Goal: Transaction & Acquisition: Download file/media

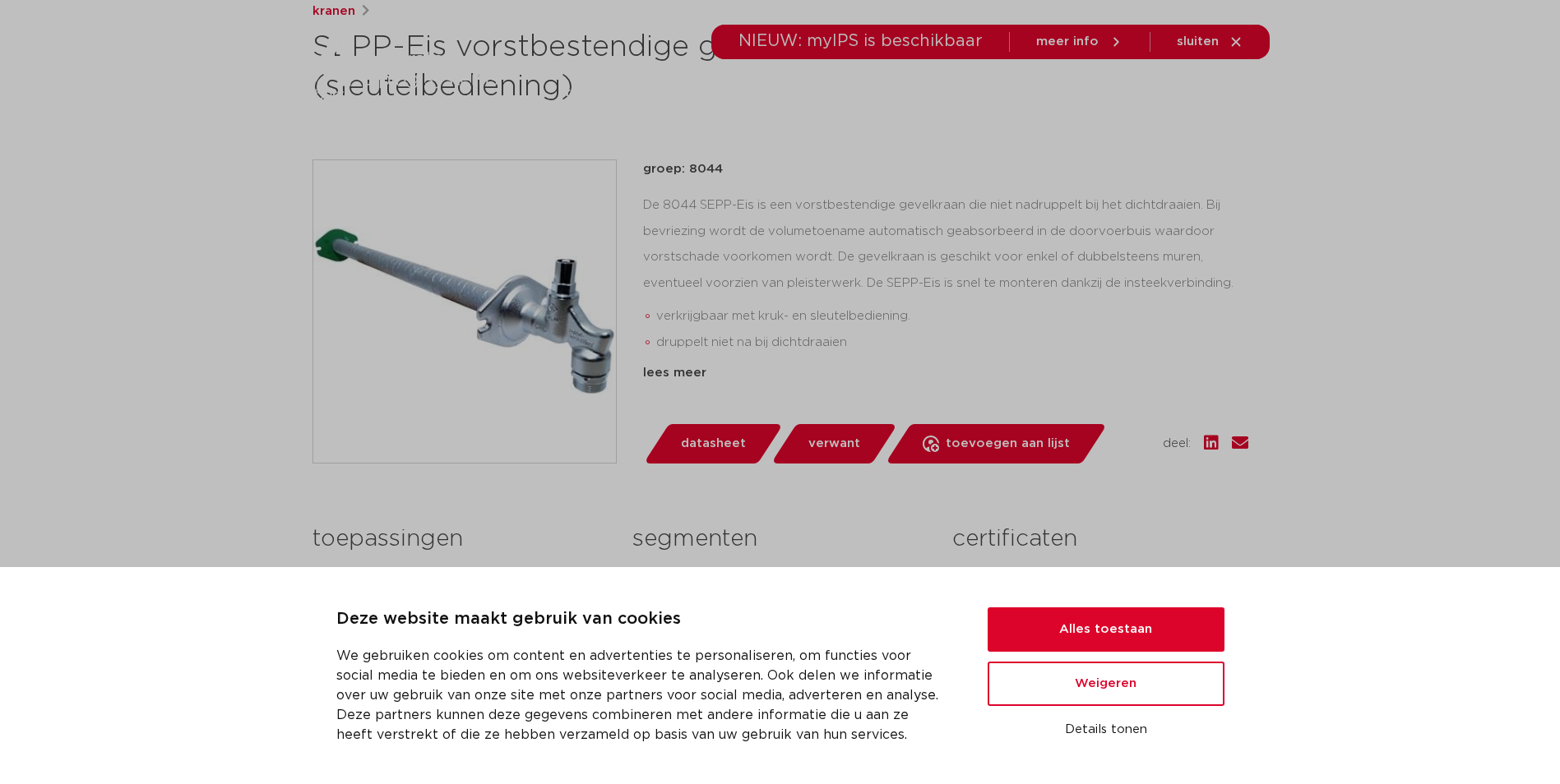
scroll to position [329, 0]
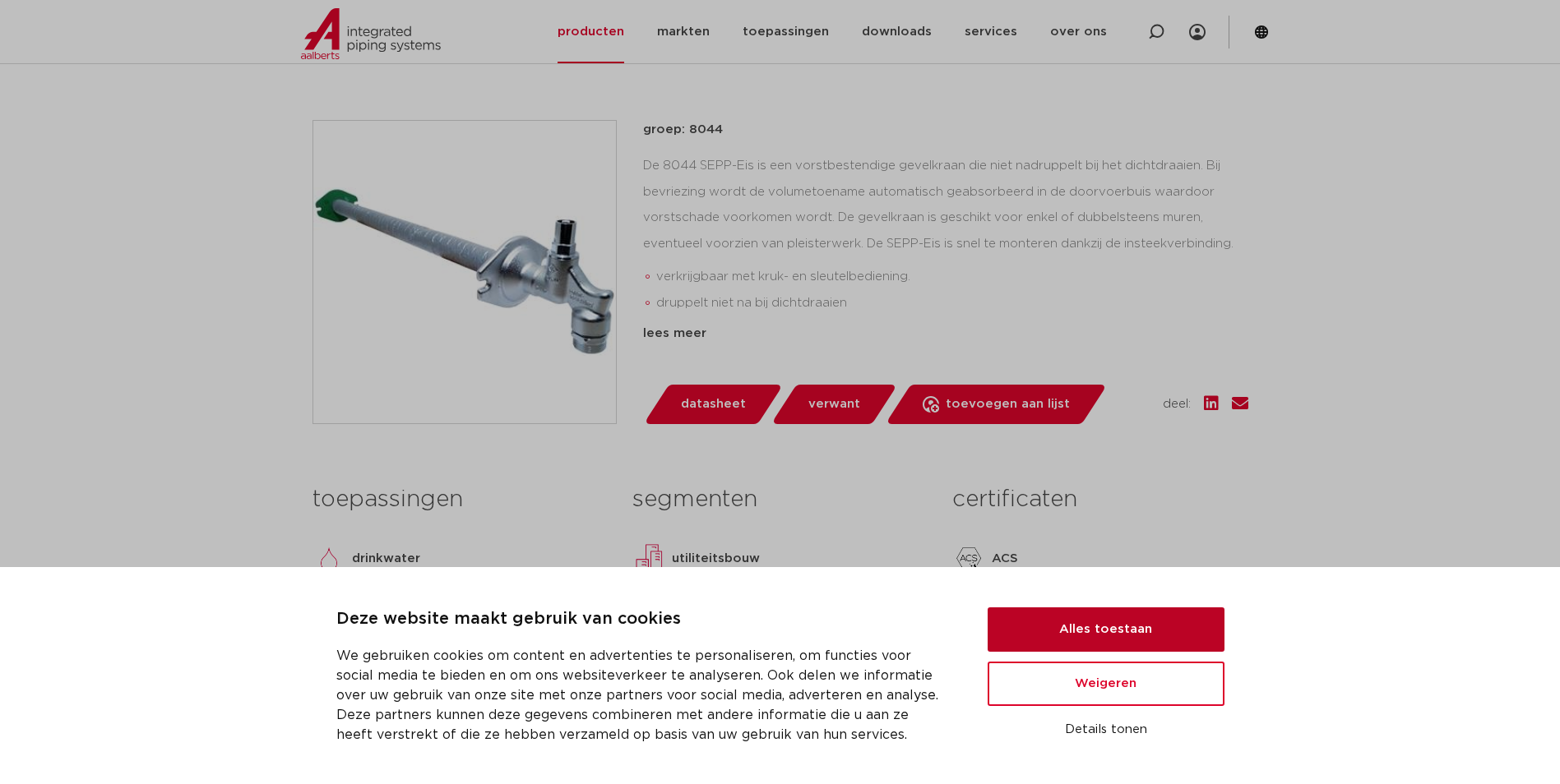
click at [1089, 629] on button "Alles toestaan" at bounding box center [1106, 629] width 237 height 44
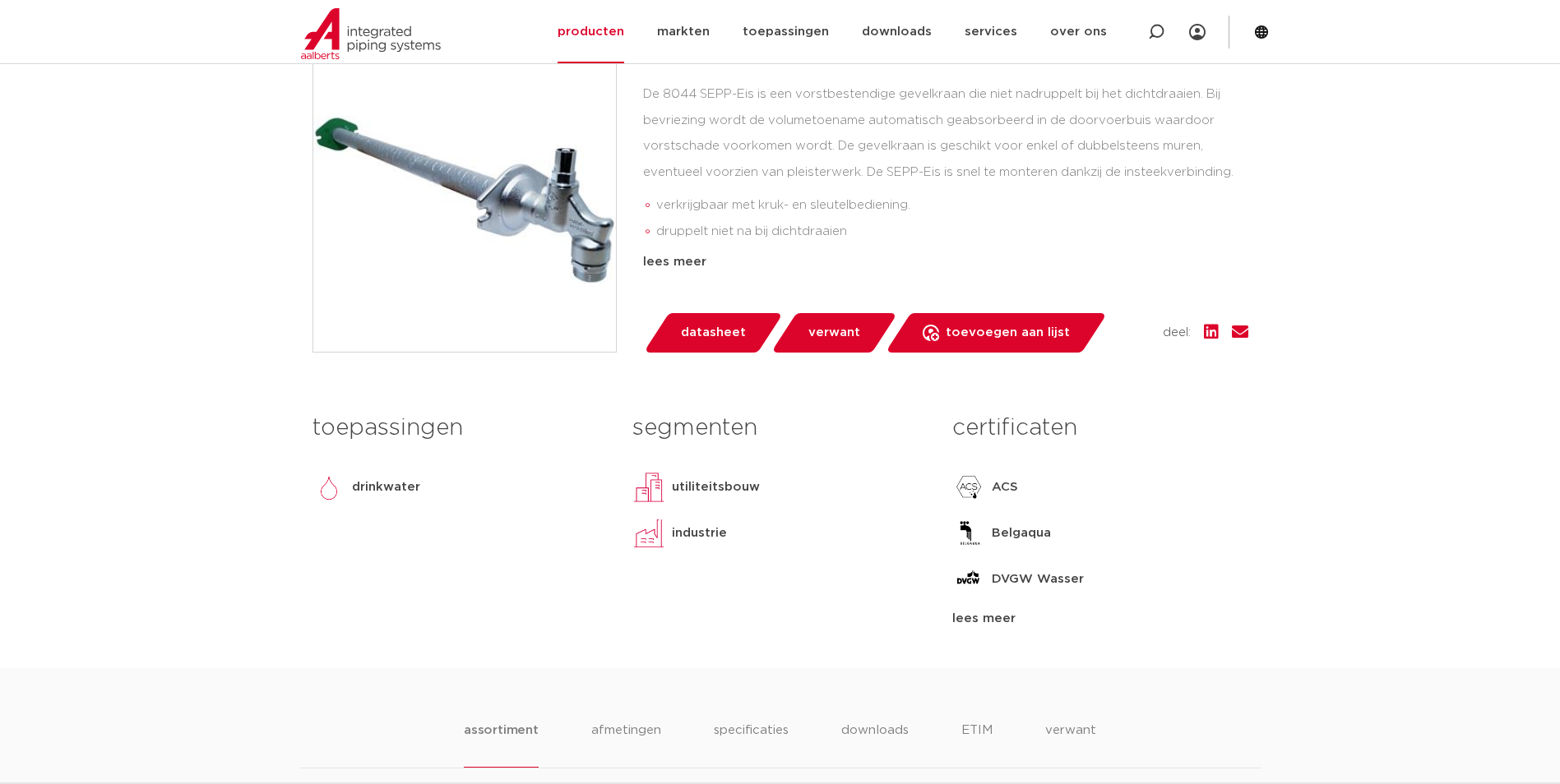
scroll to position [658, 0]
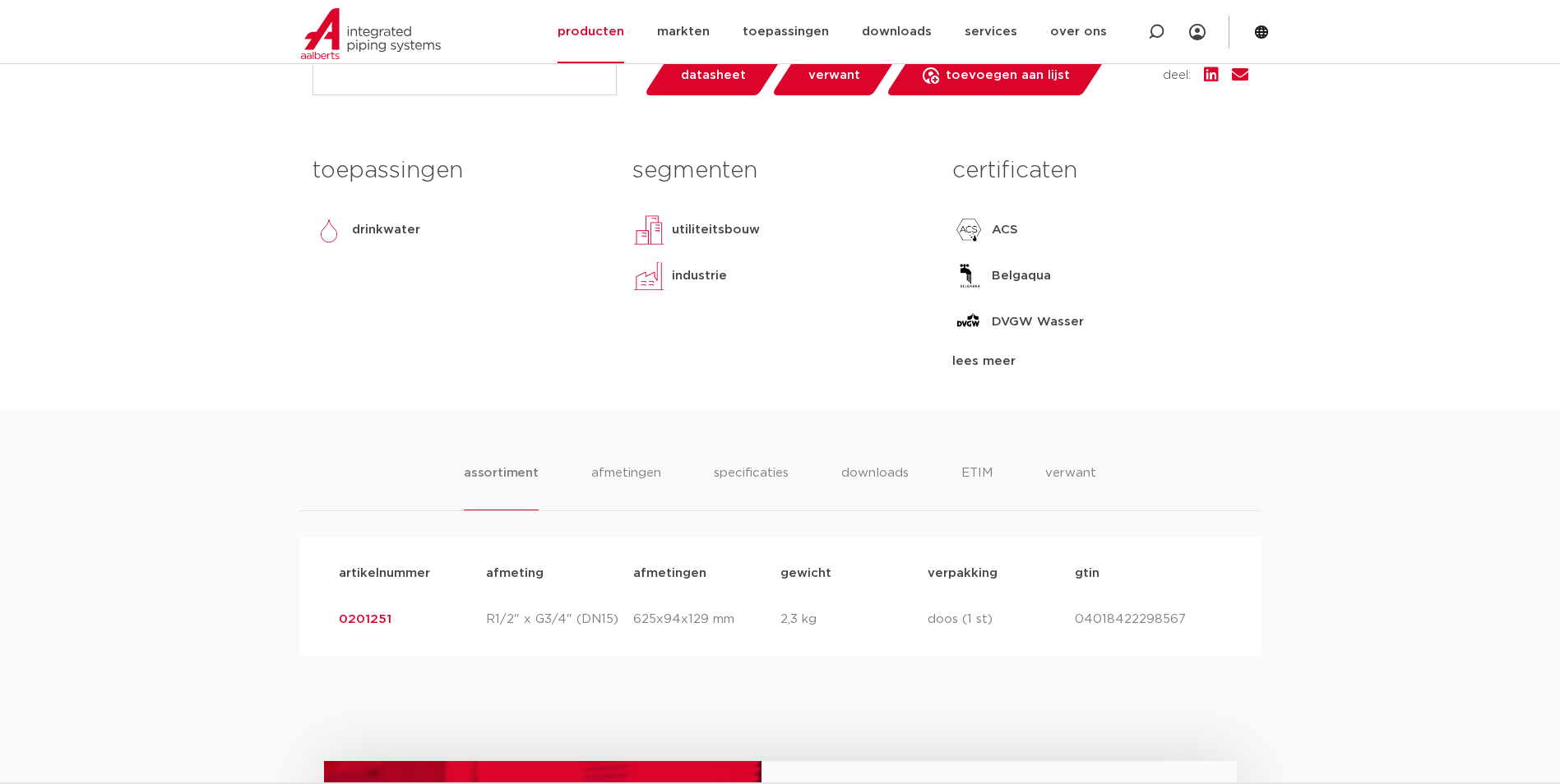
click at [381, 615] on link "0201251" at bounding box center [365, 620] width 53 height 12
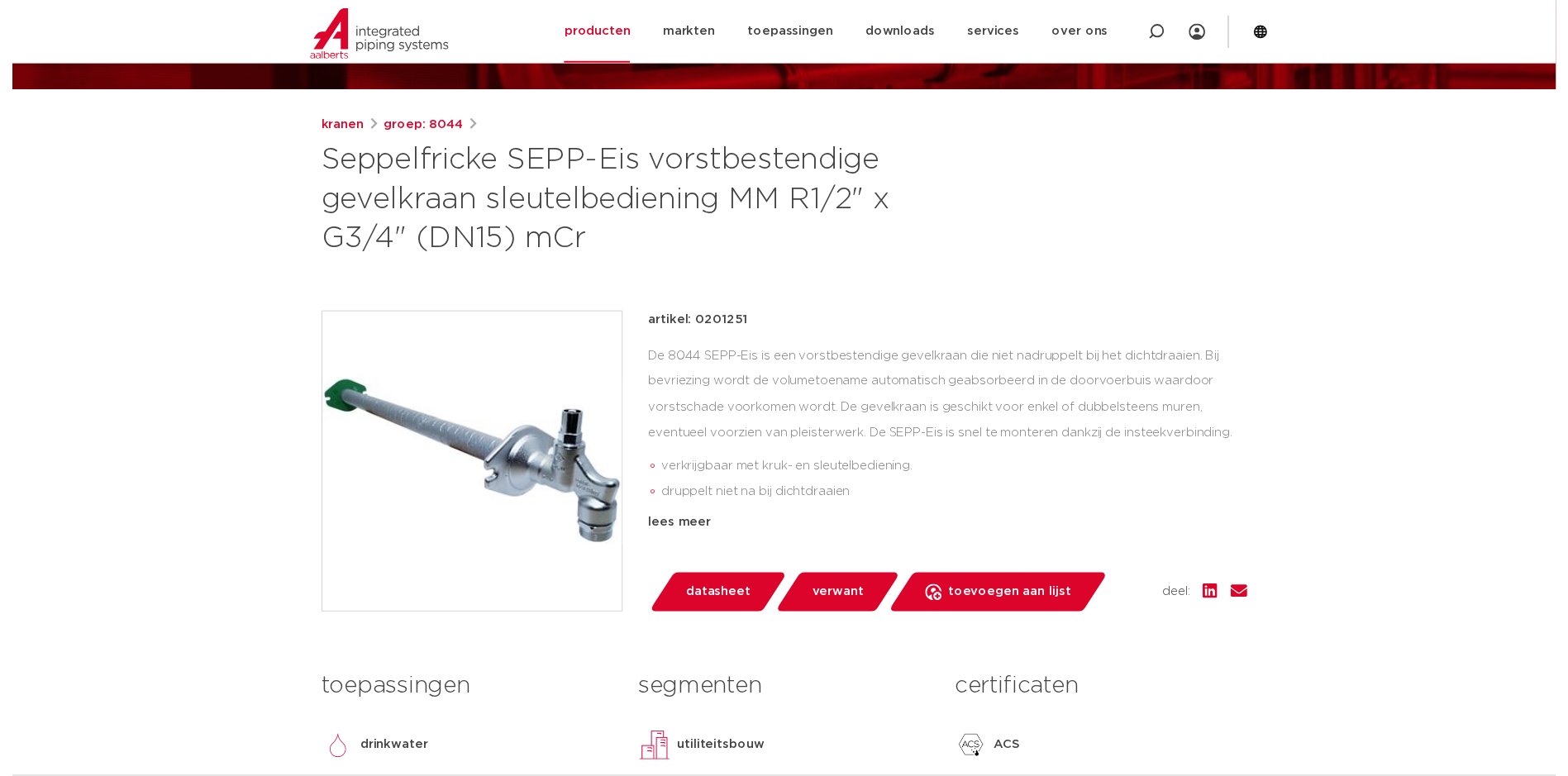
scroll to position [165, 0]
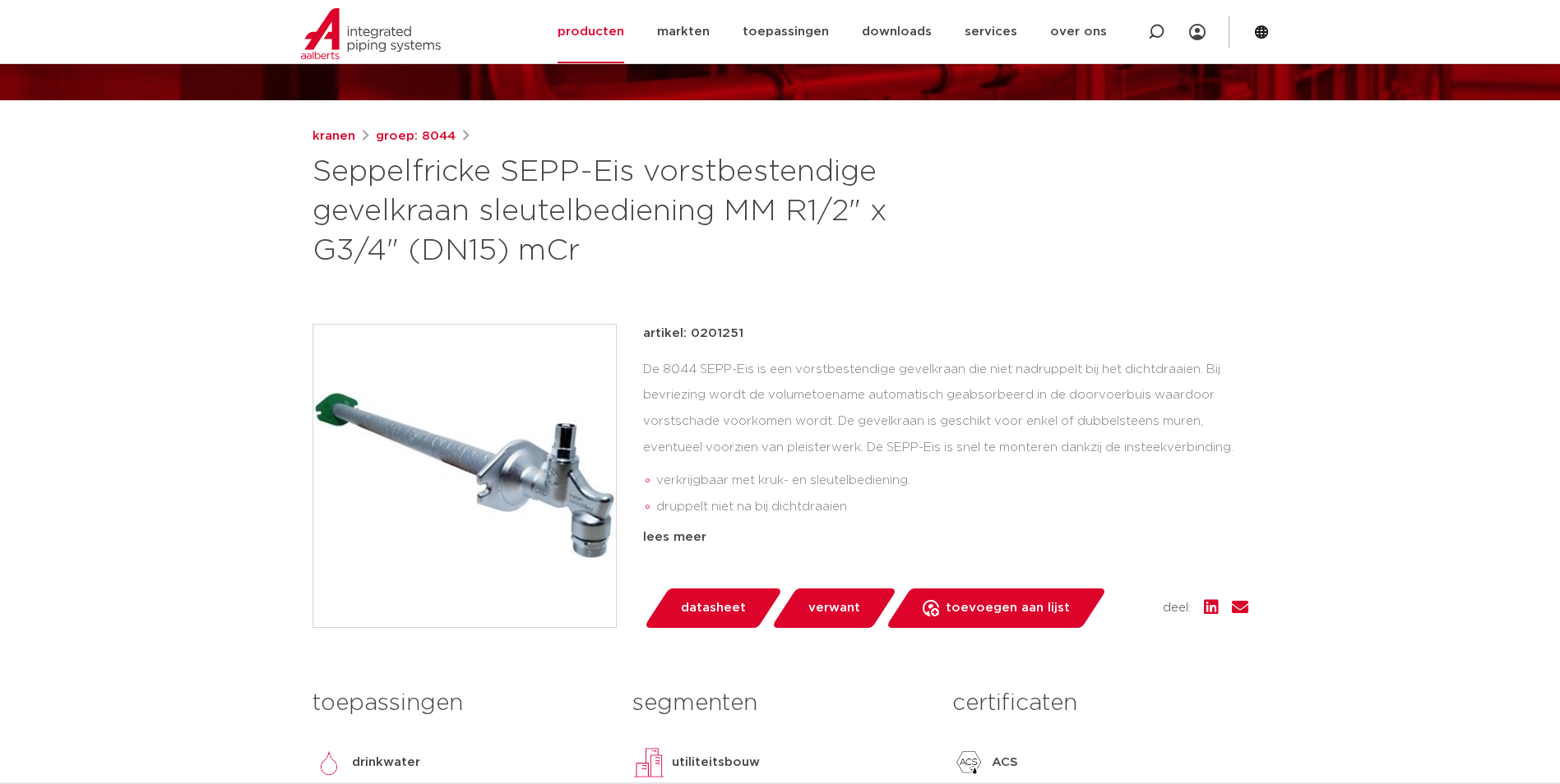
click at [703, 613] on span "datasheet" at bounding box center [713, 608] width 65 height 27
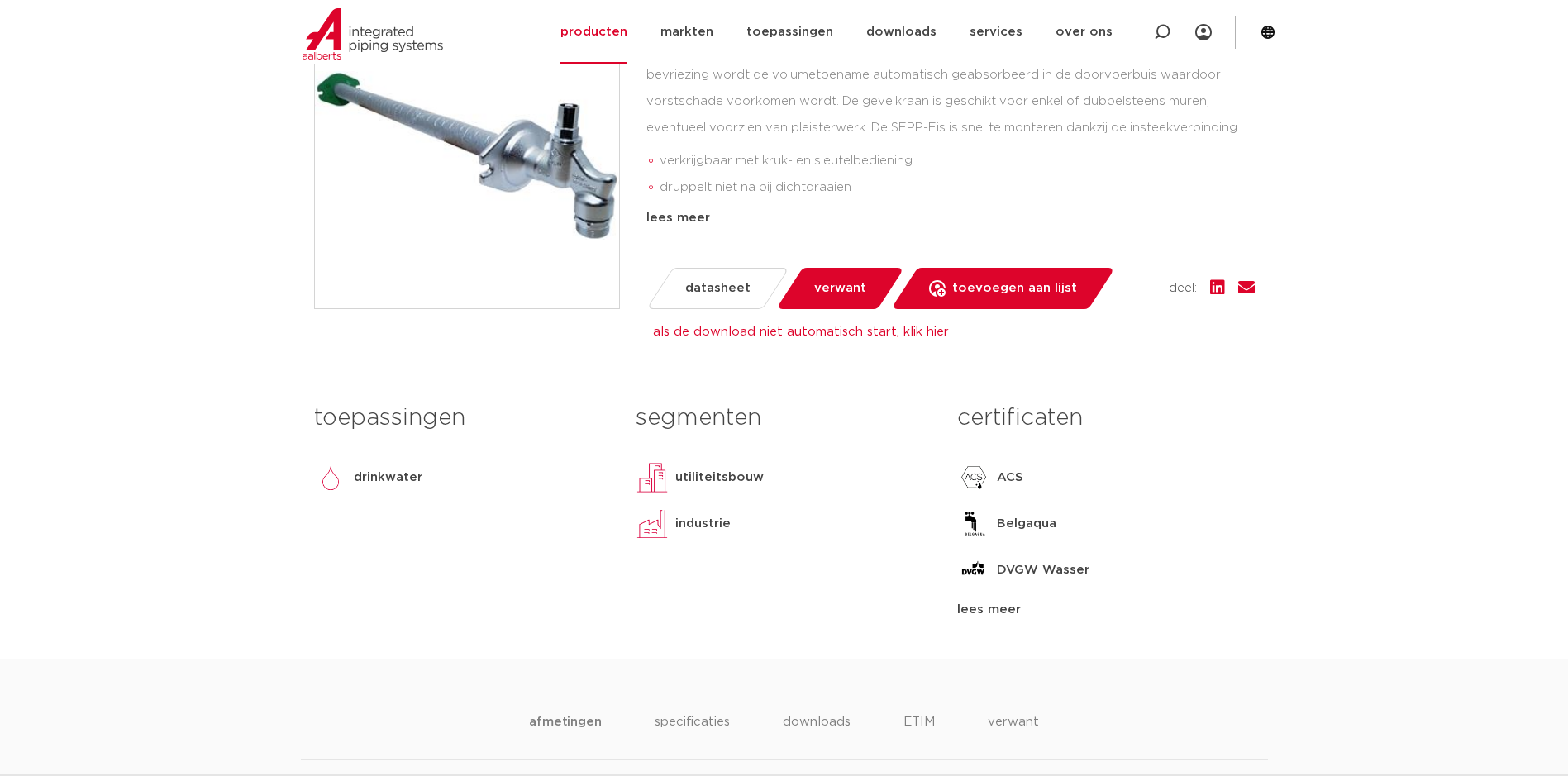
scroll to position [496, 0]
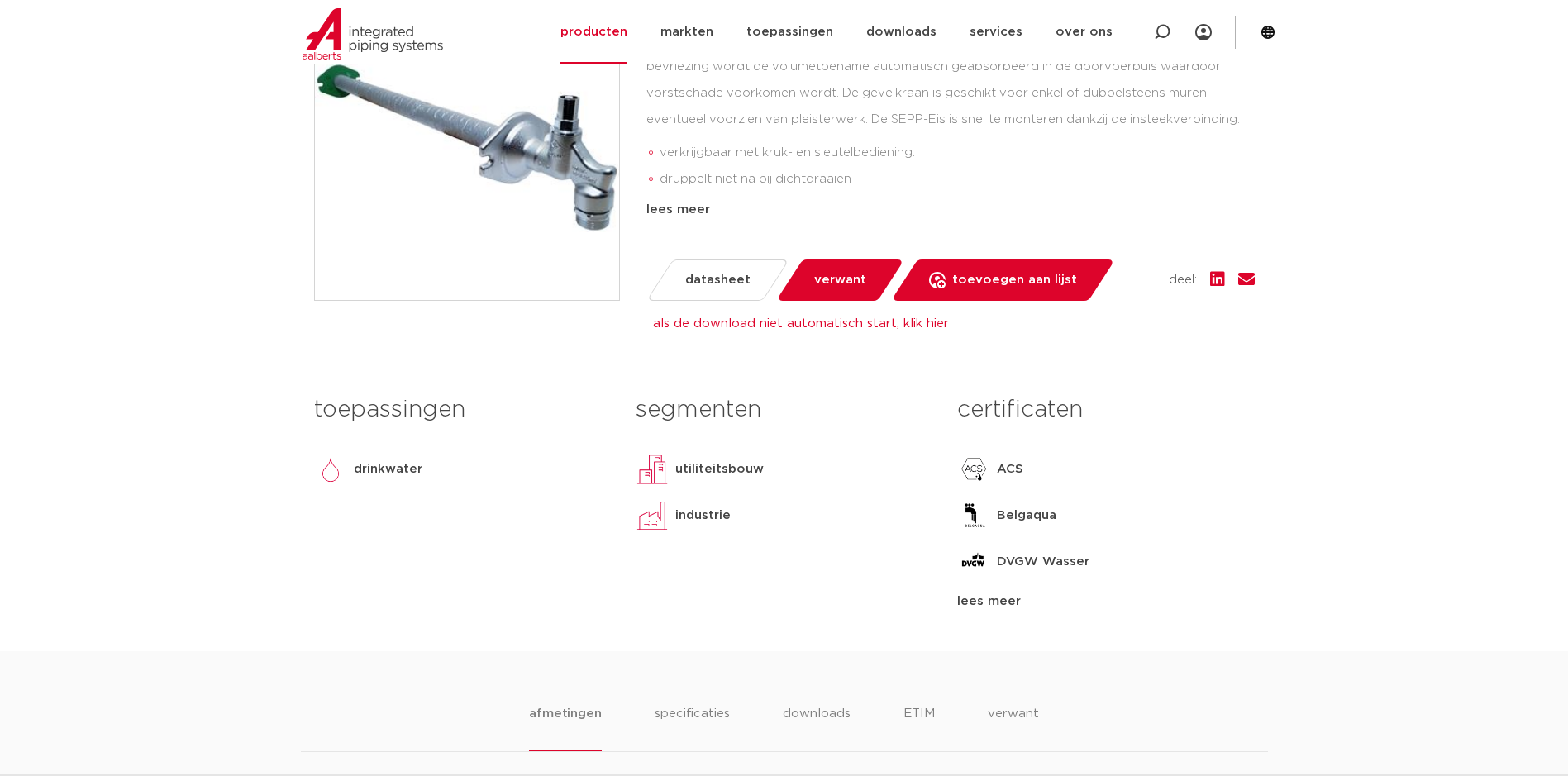
click at [830, 317] on link "als de download niet automatisch start, klik hier" at bounding box center [801, 324] width 296 height 12
